Goal: Task Accomplishment & Management: Manage account settings

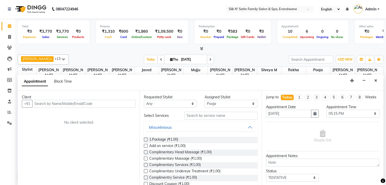
select select "72453"
select select "1035"
select select "tentative"
click at [94, 102] on input "text" at bounding box center [83, 104] width 103 height 8
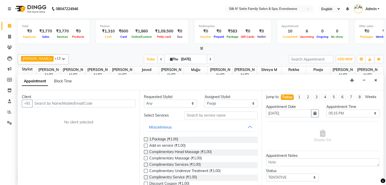
click at [45, 104] on input "text" at bounding box center [83, 104] width 103 height 8
type input "R"
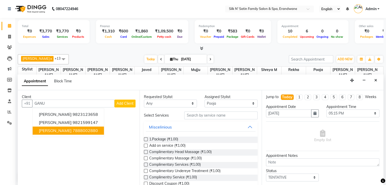
click at [73, 131] on ngb-highlight "7888002880" at bounding box center [85, 130] width 25 height 5
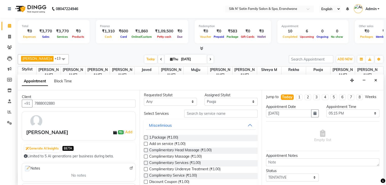
scroll to position [0, 0]
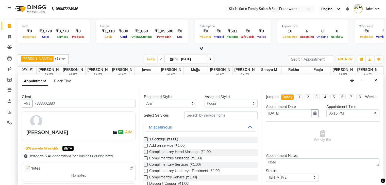
type input "7888002880"
click at [192, 115] on input "text" at bounding box center [220, 116] width 73 height 8
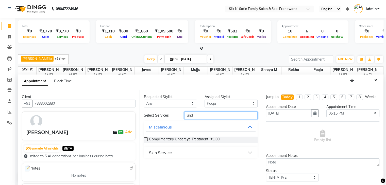
type input "und"
click at [156, 152] on div "Skin Service" at bounding box center [160, 153] width 23 height 6
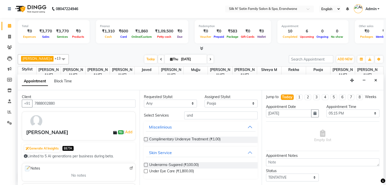
click at [146, 165] on label at bounding box center [146, 165] width 4 height 4
click at [146, 165] on input "checkbox" at bounding box center [145, 165] width 3 height 3
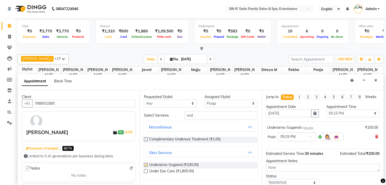
checkbox input "false"
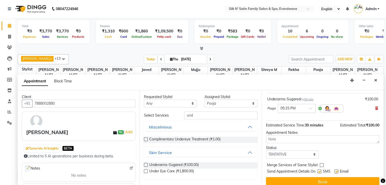
scroll to position [38, 0]
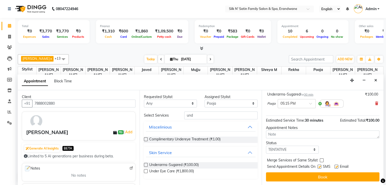
click at [321, 167] on label at bounding box center [320, 167] width 4 height 4
click at [321, 167] on input "checkbox" at bounding box center [319, 167] width 3 height 3
checkbox input "false"
click at [336, 166] on label at bounding box center [337, 167] width 4 height 4
click at [336, 166] on input "checkbox" at bounding box center [336, 167] width 3 height 3
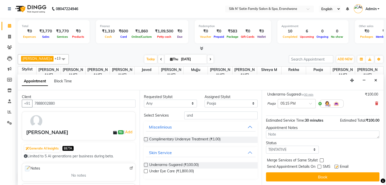
checkbox input "false"
click at [9, 25] on icon at bounding box center [9, 26] width 3 height 4
click at [7, 34] on span at bounding box center [9, 37] width 9 height 6
select select "6931"
select select "service"
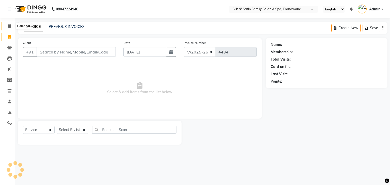
click at [9, 25] on icon at bounding box center [9, 26] width 3 height 4
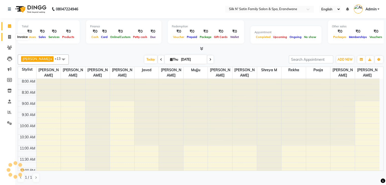
click at [9, 37] on icon at bounding box center [9, 37] width 3 height 4
select select "6931"
select select "service"
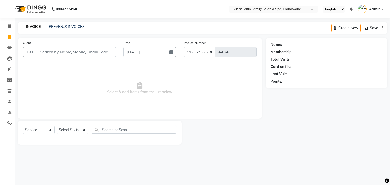
click at [52, 52] on input "Client" at bounding box center [76, 52] width 79 height 10
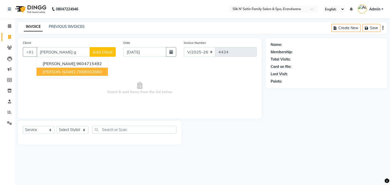
click at [58, 71] on span "[PERSON_NAME]" at bounding box center [59, 71] width 33 height 5
type input "7888002880"
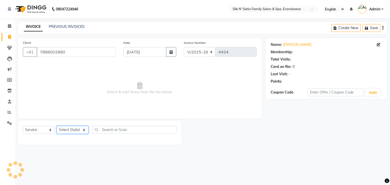
click at [76, 130] on select "Select Stylist [PERSON_NAME] [PERSON_NAME] [PERSON_NAME] [PERSON_NAME] [PERSON_…" at bounding box center [73, 130] width 32 height 8
select select "1: Object"
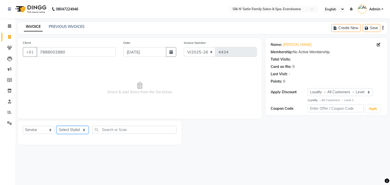
select select "59976"
click at [57, 126] on select "Select Stylist [PERSON_NAME] [PERSON_NAME] [PERSON_NAME] [PERSON_NAME] [PERSON_…" at bounding box center [73, 130] width 32 height 8
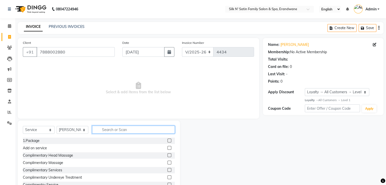
click at [106, 129] on input "text" at bounding box center [133, 130] width 83 height 8
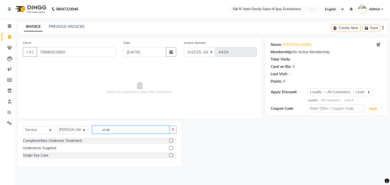
type input "unde"
click at [171, 147] on label at bounding box center [171, 148] width 4 height 4
click at [171, 147] on input "checkbox" at bounding box center [170, 148] width 3 height 3
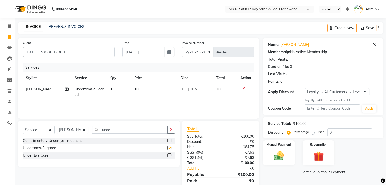
checkbox input "false"
click at [271, 155] on img at bounding box center [278, 156] width 17 height 12
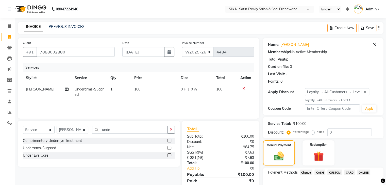
scroll to position [31, 0]
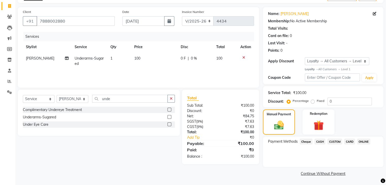
click at [361, 142] on span "ONLINE" at bounding box center [363, 142] width 13 height 6
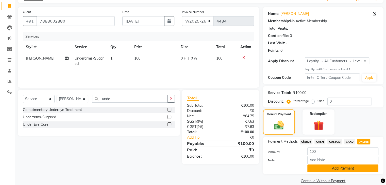
scroll to position [39, 0]
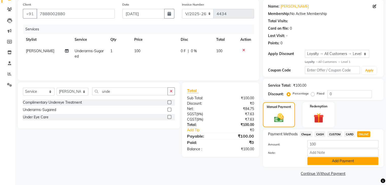
click at [339, 161] on button "Add Payment" at bounding box center [343, 161] width 71 height 8
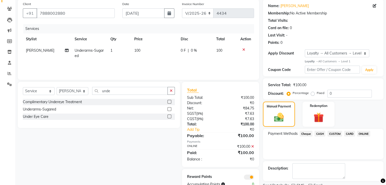
scroll to position [13, 0]
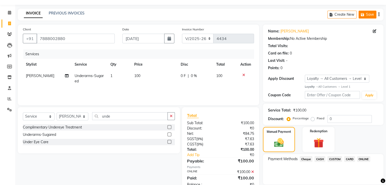
click at [369, 12] on button "Save" at bounding box center [368, 15] width 18 height 8
click at [74, 14] on link "PREVIOUS INVOICES" at bounding box center [67, 13] width 36 height 5
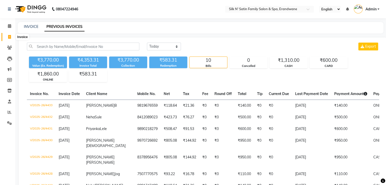
click at [10, 35] on icon at bounding box center [9, 37] width 3 height 4
select select "service"
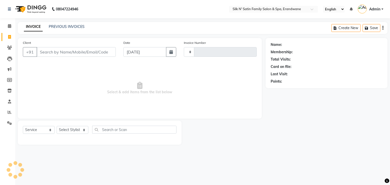
type input "4434"
select select "6931"
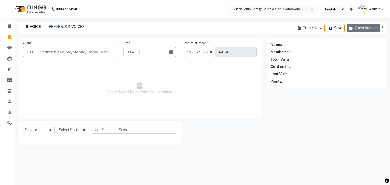
click at [369, 26] on button "Open Invoices" at bounding box center [364, 28] width 34 height 8
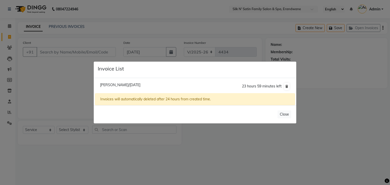
click at [108, 84] on span "[PERSON_NAME]/[DATE]" at bounding box center [120, 85] width 40 height 5
type input "7888002880"
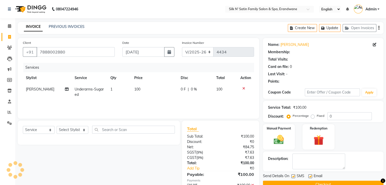
select select "1: Object"
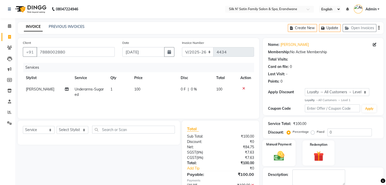
click at [284, 156] on img at bounding box center [278, 156] width 17 height 12
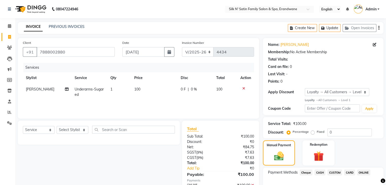
scroll to position [51, 0]
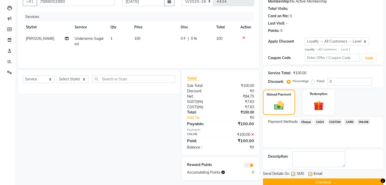
click at [361, 124] on span "ONLINE" at bounding box center [363, 122] width 13 height 6
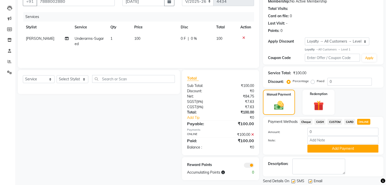
click at [252, 133] on icon at bounding box center [252, 135] width 3 height 4
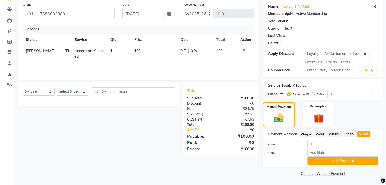
scroll to position [13, 0]
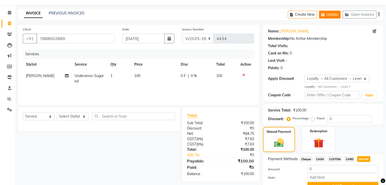
click at [331, 12] on button "Update" at bounding box center [330, 15] width 22 height 8
click at [300, 15] on button "Create New" at bounding box center [302, 15] width 29 height 8
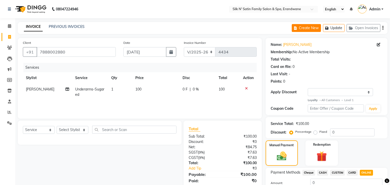
select select "6931"
select select "service"
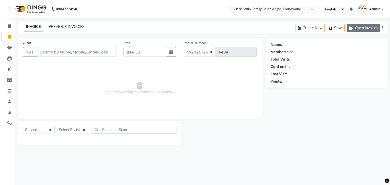
click at [355, 29] on icon "button" at bounding box center [352, 28] width 6 height 4
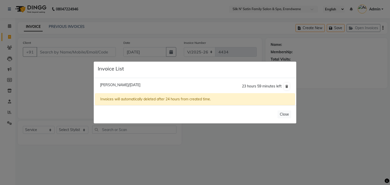
click at [139, 84] on span "[PERSON_NAME]/[DATE]" at bounding box center [120, 85] width 40 height 5
type input "7888002880"
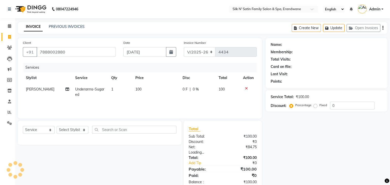
select select "1: Object"
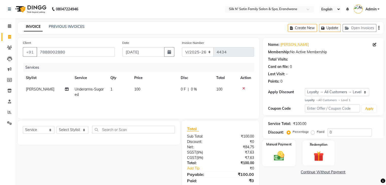
click at [283, 152] on img at bounding box center [278, 156] width 17 height 12
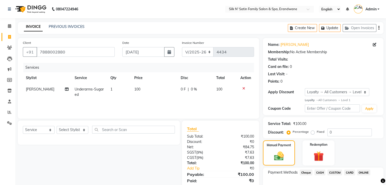
scroll to position [25, 0]
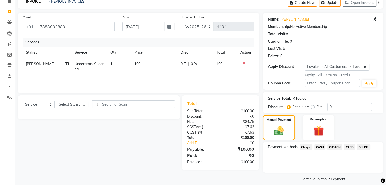
click at [361, 147] on span "ONLINE" at bounding box center [363, 147] width 13 height 6
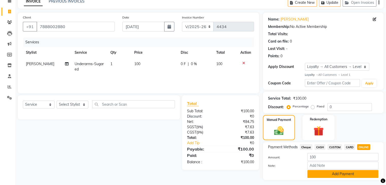
scroll to position [39, 0]
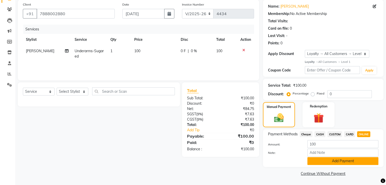
click at [318, 159] on button "Add Payment" at bounding box center [343, 161] width 71 height 8
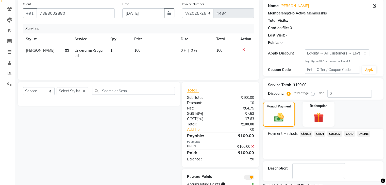
scroll to position [59, 0]
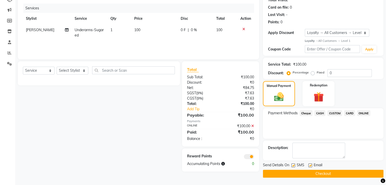
click at [293, 167] on label at bounding box center [294, 166] width 4 height 4
click at [293, 167] on input "checkbox" at bounding box center [293, 165] width 3 height 3
checkbox input "false"
click at [310, 167] on label at bounding box center [311, 166] width 4 height 4
click at [310, 167] on input "checkbox" at bounding box center [310, 165] width 3 height 3
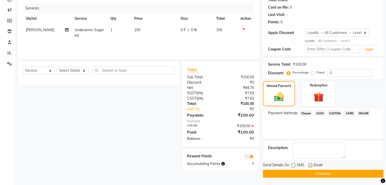
checkbox input "false"
click at [310, 172] on button "Checkout" at bounding box center [323, 174] width 121 height 8
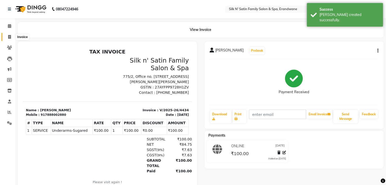
click at [10, 38] on icon at bounding box center [9, 37] width 3 height 4
select select "service"
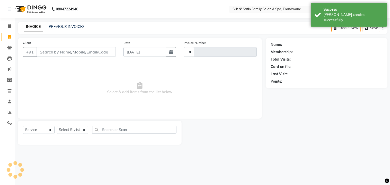
type input "4435"
select select "6931"
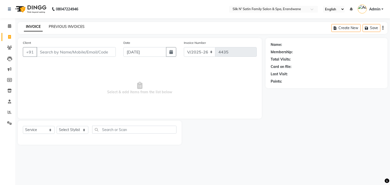
click at [69, 26] on link "PREVIOUS INVOICES" at bounding box center [67, 26] width 36 height 5
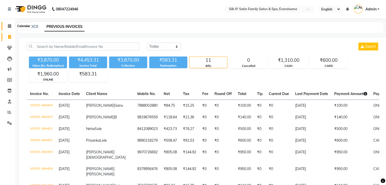
click at [9, 26] on icon at bounding box center [9, 26] width 3 height 4
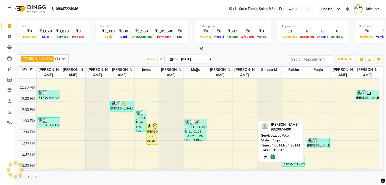
scroll to position [69, 0]
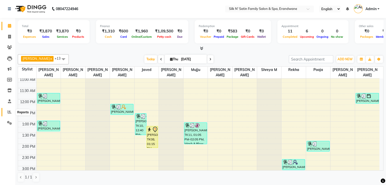
click at [10, 112] on icon at bounding box center [10, 112] width 4 height 4
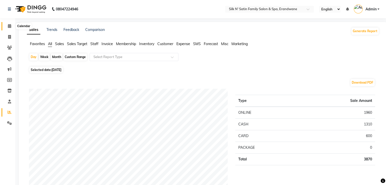
click at [9, 28] on span at bounding box center [9, 26] width 9 height 6
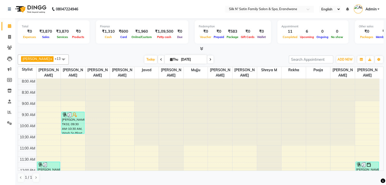
click at [210, 60] on icon at bounding box center [211, 59] width 2 height 3
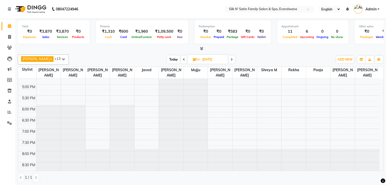
scroll to position [0, 0]
click at [167, 57] on span "Today" at bounding box center [173, 59] width 13 height 8
type input "[DATE]"
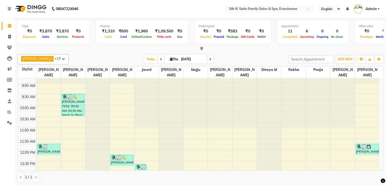
scroll to position [119, 0]
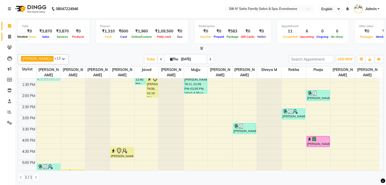
click at [9, 36] on icon at bounding box center [9, 37] width 3 height 4
select select "6931"
select select "service"
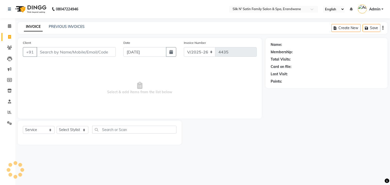
click at [217, 150] on main "INVOICE PREVIOUS INVOICES Create New Save Client +91 Date [DATE] Invoice Number…" at bounding box center [202, 87] width 375 height 131
click at [78, 25] on link "PREVIOUS INVOICES" at bounding box center [67, 26] width 36 height 5
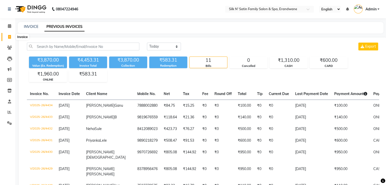
click at [10, 36] on icon at bounding box center [9, 37] width 3 height 4
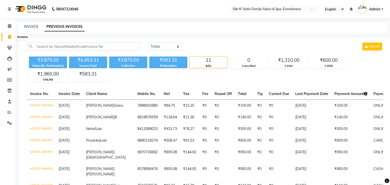
select select "service"
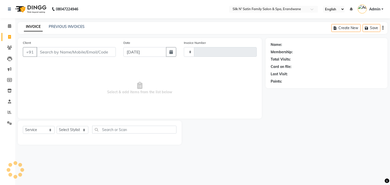
type input "4435"
select select "6931"
click at [8, 27] on icon at bounding box center [9, 26] width 3 height 4
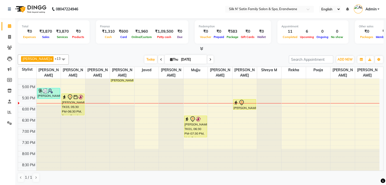
scroll to position [0, 0]
click at [8, 36] on icon at bounding box center [9, 37] width 3 height 4
select select "6931"
select select "service"
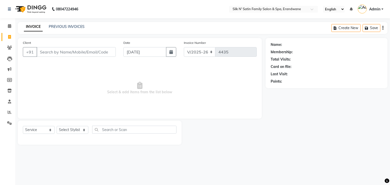
click at [49, 52] on input "Client" at bounding box center [76, 52] width 79 height 10
click at [69, 131] on select "Select Stylist [PERSON_NAME] [PERSON_NAME] [PERSON_NAME] [PERSON_NAME] [PERSON_…" at bounding box center [73, 130] width 32 height 8
select select "72453"
click at [57, 126] on select "Select Stylist [PERSON_NAME] [PERSON_NAME] [PERSON_NAME] [PERSON_NAME] [PERSON_…" at bounding box center [73, 130] width 32 height 8
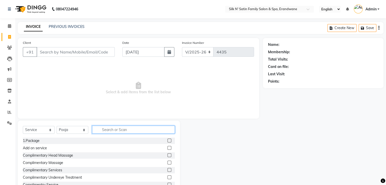
click at [129, 129] on input "text" at bounding box center [133, 130] width 83 height 8
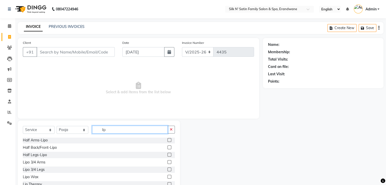
scroll to position [51, 0]
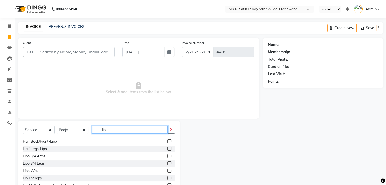
type input "lip"
click at [168, 171] on label at bounding box center [170, 171] width 4 height 4
click at [168, 171] on input "checkbox" at bounding box center [169, 171] width 3 height 3
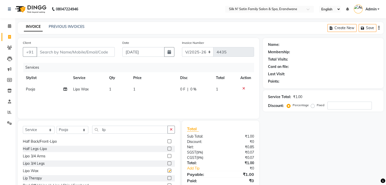
checkbox input "false"
click at [140, 89] on td "1" at bounding box center [153, 89] width 47 height 11
select select "72453"
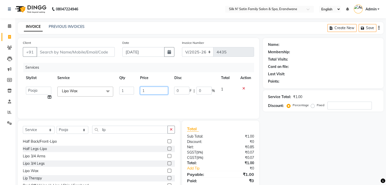
click at [150, 91] on input "1" at bounding box center [154, 91] width 28 height 8
type input "1500"
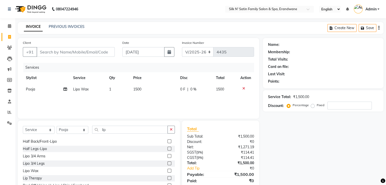
click at [50, 98] on div "Services Stylist Service Qty Price Disc Total Action Pooja Split Commission Lip…" at bounding box center [138, 88] width 231 height 51
click at [66, 89] on icon at bounding box center [65, 90] width 4 height 4
select select "72453"
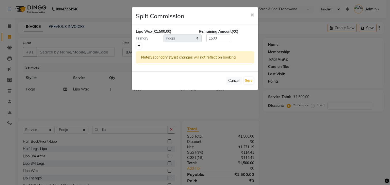
click at [139, 45] on icon at bounding box center [139, 45] width 3 height 3
type input "750"
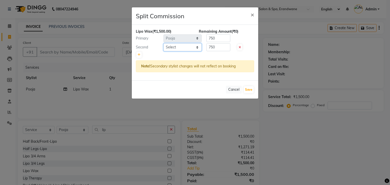
click at [196, 48] on select "Select [PERSON_NAME] [PERSON_NAME] [PERSON_NAME] [PERSON_NAME] [PERSON_NAME] Ho…" at bounding box center [183, 47] width 38 height 8
select select "59976"
click at [164, 43] on select "Select [PERSON_NAME] [PERSON_NAME] [PERSON_NAME] [PERSON_NAME] [PERSON_NAME] Ho…" at bounding box center [183, 47] width 38 height 8
click at [248, 88] on button "Save" at bounding box center [249, 89] width 10 height 7
select select "Select"
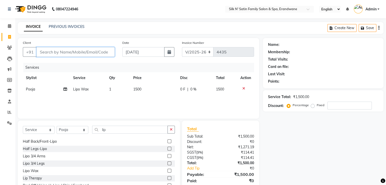
click at [87, 54] on input "Client" at bounding box center [76, 52] width 78 height 10
click at [81, 51] on input "Client" at bounding box center [76, 52] width 78 height 10
type input "9"
type input "0"
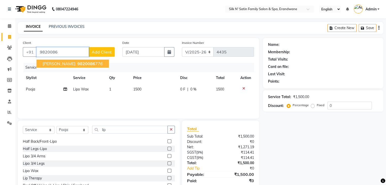
click at [70, 63] on span "[PERSON_NAME]" at bounding box center [59, 63] width 33 height 5
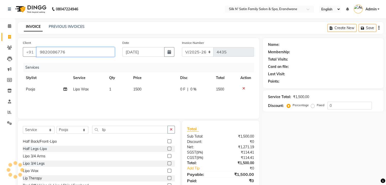
type input "9820086776"
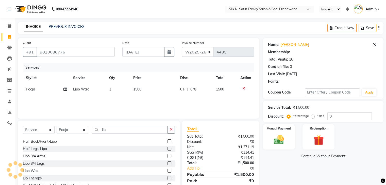
select select "1: Object"
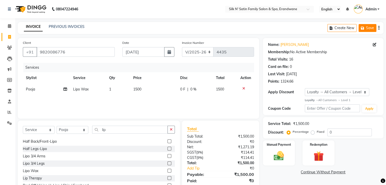
click at [371, 28] on button "Save" at bounding box center [368, 28] width 18 height 8
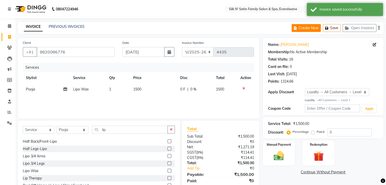
click at [301, 29] on button "Create New" at bounding box center [306, 28] width 29 height 8
select select "service"
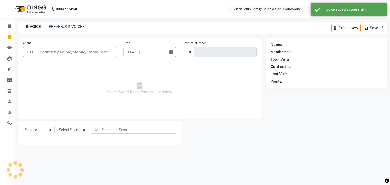
type input "4435"
select select "6931"
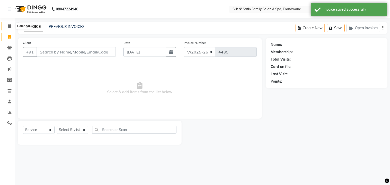
click at [9, 26] on icon at bounding box center [9, 26] width 3 height 4
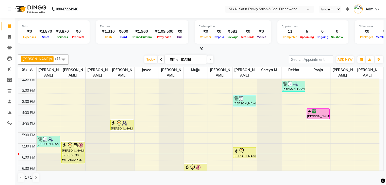
scroll to position [152, 0]
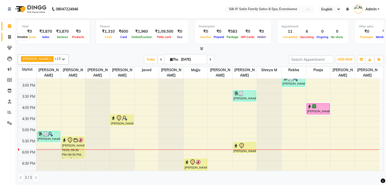
click at [9, 36] on icon at bounding box center [9, 37] width 3 height 4
select select "service"
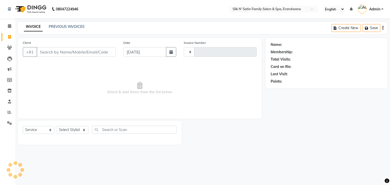
type input "4435"
select select "6931"
click at [375, 27] on button "Open Invoices" at bounding box center [364, 28] width 34 height 8
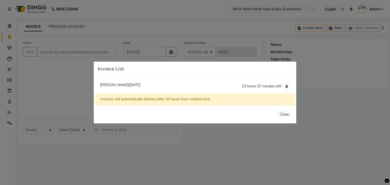
click at [114, 86] on span "[PERSON_NAME]/[DATE]" at bounding box center [120, 85] width 40 height 5
type input "9820086776"
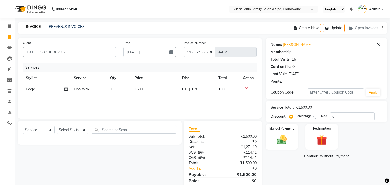
select select "1: Object"
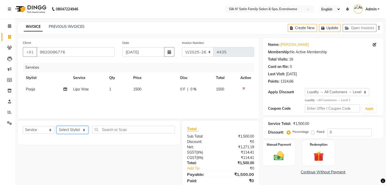
click at [73, 132] on select "Select Stylist [PERSON_NAME] [PERSON_NAME] [PERSON_NAME] [PERSON_NAME] [PERSON_…" at bounding box center [73, 130] width 32 height 8
select select "72453"
click at [57, 126] on select "Select Stylist [PERSON_NAME] [PERSON_NAME] [PERSON_NAME] [PERSON_NAME] [PERSON_…" at bounding box center [73, 130] width 32 height 8
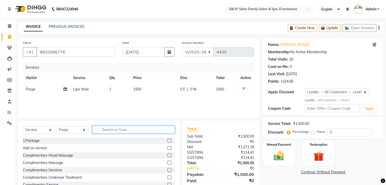
click at [132, 130] on input "text" at bounding box center [133, 130] width 83 height 8
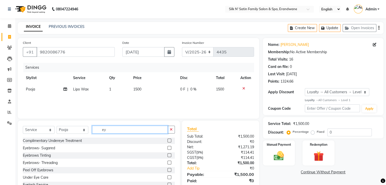
scroll to position [1, 0]
type input "ey"
click at [168, 163] on label at bounding box center [170, 162] width 4 height 4
click at [168, 163] on input "checkbox" at bounding box center [169, 162] width 3 height 3
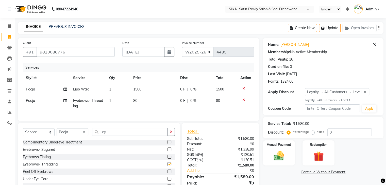
checkbox input "false"
click at [330, 31] on button "Update" at bounding box center [330, 28] width 22 height 8
click at [331, 30] on button "Update" at bounding box center [330, 28] width 22 height 8
click at [110, 136] on input "ey" at bounding box center [130, 132] width 76 height 8
type input "e"
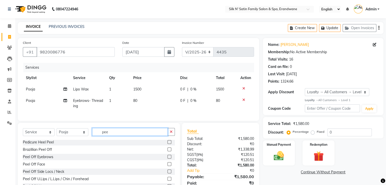
scroll to position [24, 0]
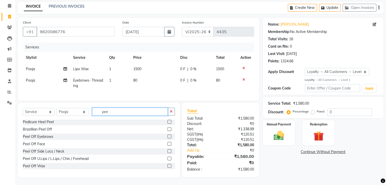
type input "pee"
click at [168, 159] on label at bounding box center [170, 159] width 4 height 4
click at [168, 159] on input "checkbox" at bounding box center [169, 158] width 3 height 3
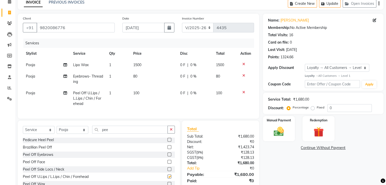
checkbox input "false"
click at [332, 6] on button "Update" at bounding box center [330, 4] width 22 height 8
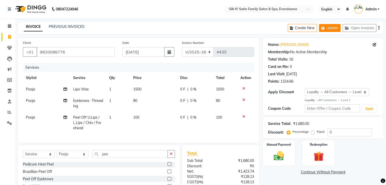
click at [334, 26] on button "Update" at bounding box center [330, 28] width 22 height 8
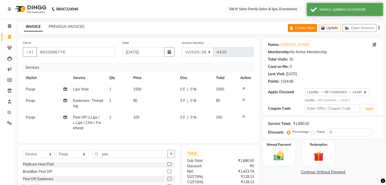
click at [298, 29] on button "Create New" at bounding box center [302, 28] width 29 height 8
select select "service"
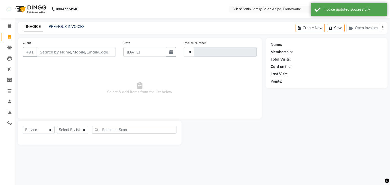
type input "4435"
select select "6931"
click at [86, 52] on input "Client" at bounding box center [76, 52] width 79 height 10
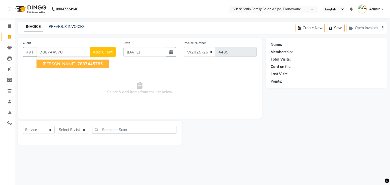
click at [66, 64] on span "[PERSON_NAME]" at bounding box center [59, 63] width 33 height 5
type input "7887445785"
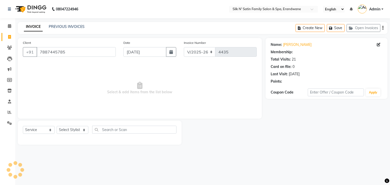
select select "1: Object"
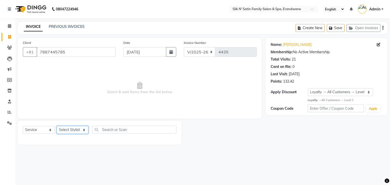
click at [78, 131] on select "Select Stylist [PERSON_NAME] [PERSON_NAME] [PERSON_NAME] [PERSON_NAME] [PERSON_…" at bounding box center [73, 130] width 32 height 8
select select "59987"
click at [57, 126] on select "Select Stylist [PERSON_NAME] [PERSON_NAME] [PERSON_NAME] [PERSON_NAME] [PERSON_…" at bounding box center [73, 130] width 32 height 8
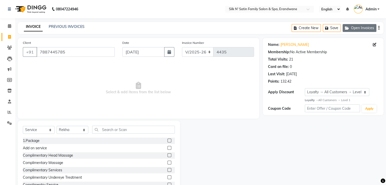
click at [362, 27] on button "Open Invoices" at bounding box center [360, 28] width 34 height 8
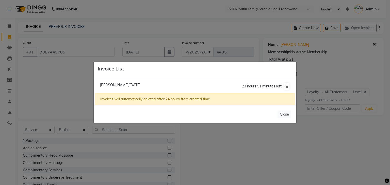
click at [122, 86] on span "[PERSON_NAME]/[DATE]" at bounding box center [120, 85] width 40 height 5
type input "9820086776"
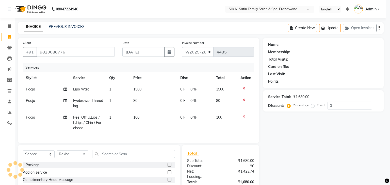
select select "1: Object"
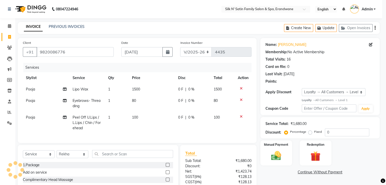
select select
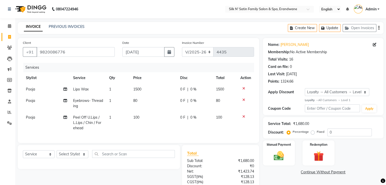
scroll to position [46, 0]
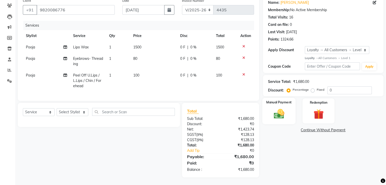
click at [289, 107] on div "Manual Payment" at bounding box center [278, 111] width 33 height 26
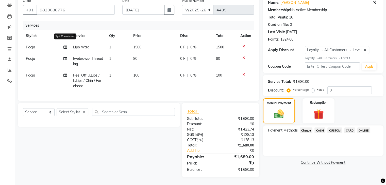
click at [65, 45] on icon at bounding box center [65, 47] width 4 height 4
select select "72453"
select select "59976"
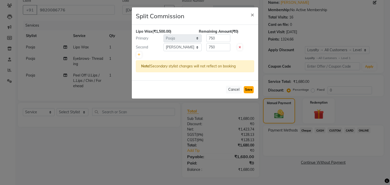
click at [249, 89] on button "Save" at bounding box center [249, 89] width 10 height 7
select select "Select"
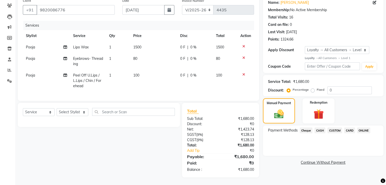
click at [360, 128] on span "ONLINE" at bounding box center [363, 131] width 13 height 6
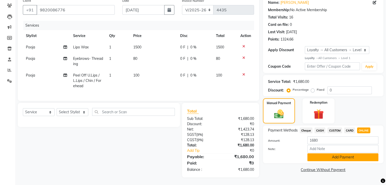
click at [331, 154] on button "Add Payment" at bounding box center [343, 158] width 71 height 8
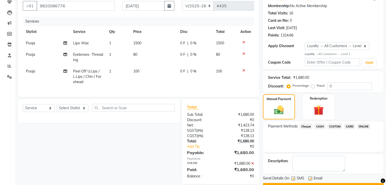
scroll to position [88, 0]
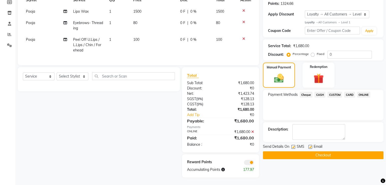
click at [294, 145] on label at bounding box center [294, 147] width 4 height 4
click at [294, 146] on input "checkbox" at bounding box center [293, 147] width 3 height 3
checkbox input "false"
click at [311, 145] on div at bounding box center [310, 147] width 3 height 5
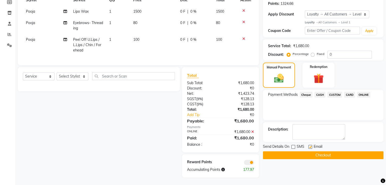
click at [309, 145] on label at bounding box center [311, 147] width 4 height 4
click at [309, 146] on input "checkbox" at bounding box center [310, 147] width 3 height 3
checkbox input "false"
click at [317, 152] on button "Checkout" at bounding box center [323, 156] width 121 height 8
click at [317, 152] on div "Checkout" at bounding box center [323, 156] width 121 height 8
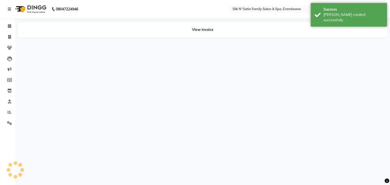
select select "72453"
select select "59976"
select select "72453"
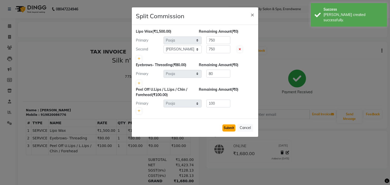
click at [229, 128] on button "Submit" at bounding box center [228, 128] width 13 height 7
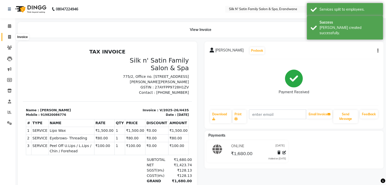
click at [10, 38] on icon at bounding box center [9, 37] width 3 height 4
select select "service"
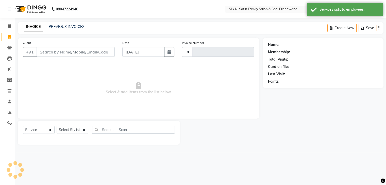
type input "4436"
select select "6931"
click at [373, 29] on button "Save" at bounding box center [372, 28] width 18 height 8
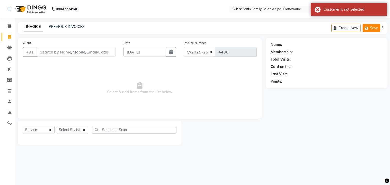
click at [372, 30] on button "Save" at bounding box center [372, 28] width 18 height 8
click at [380, 41] on div "Name: Membership: Total Visits: Card on file: Last Visit: Points:" at bounding box center [327, 62] width 112 height 44
click at [4, 28] on link "Calendar" at bounding box center [8, 26] width 12 height 8
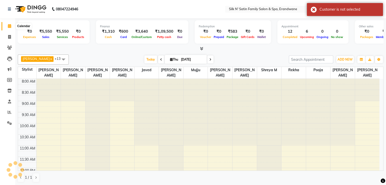
click at [8, 25] on icon at bounding box center [9, 26] width 3 height 4
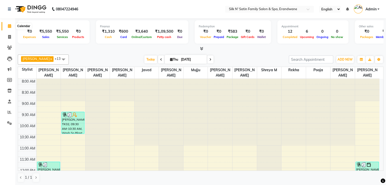
click at [10, 26] on icon at bounding box center [9, 26] width 3 height 4
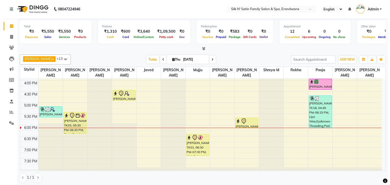
scroll to position [178, 0]
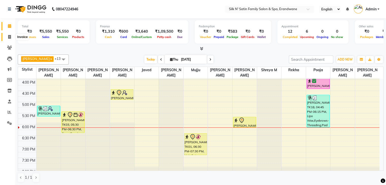
click at [9, 37] on icon at bounding box center [9, 37] width 3 height 4
select select "service"
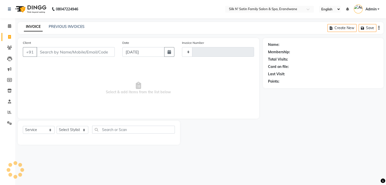
type input "4436"
select select "6931"
click at [51, 54] on input "Client" at bounding box center [76, 52] width 79 height 10
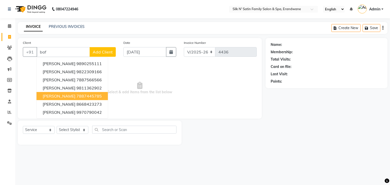
click at [54, 96] on span "[PERSON_NAME]" at bounding box center [59, 96] width 33 height 5
type input "7887445785"
select select "1: Object"
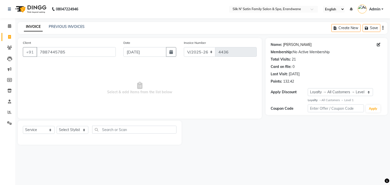
click at [286, 44] on link "[PERSON_NAME]" at bounding box center [297, 44] width 28 height 5
